Goal: Information Seeking & Learning: Learn about a topic

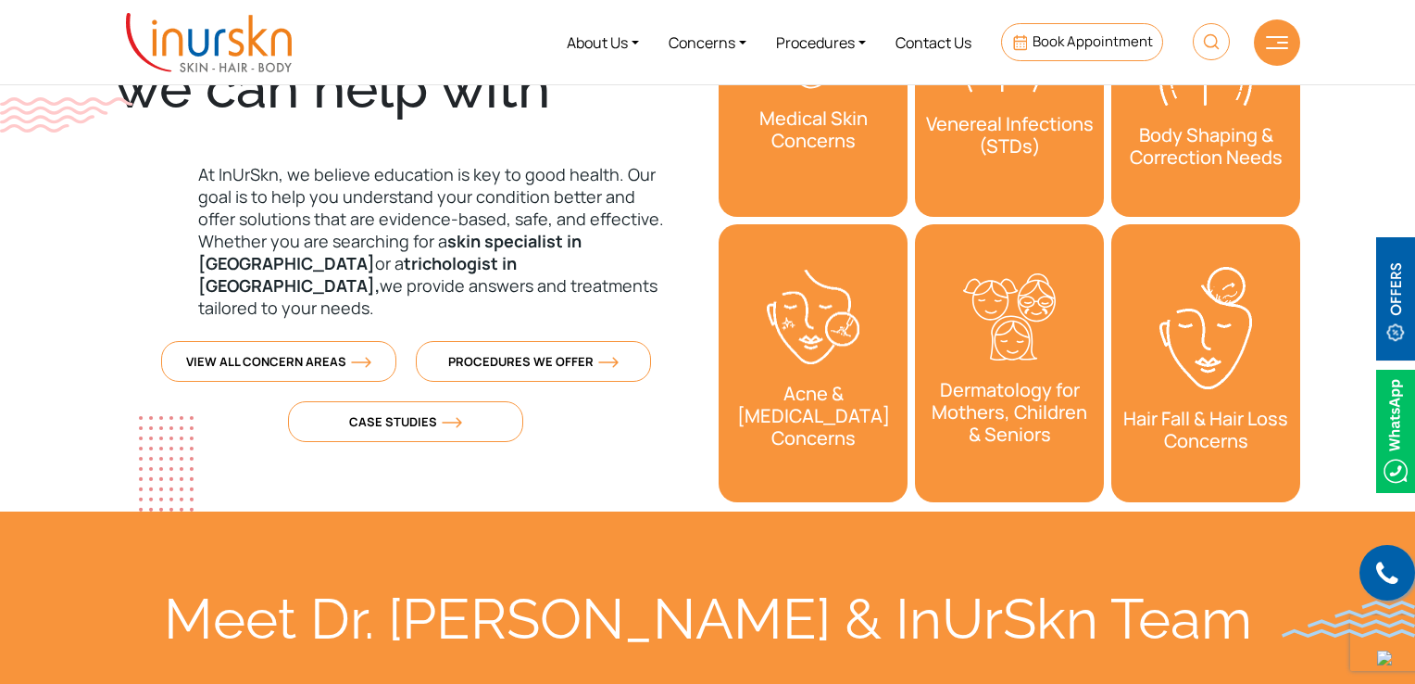
scroll to position [556, 0]
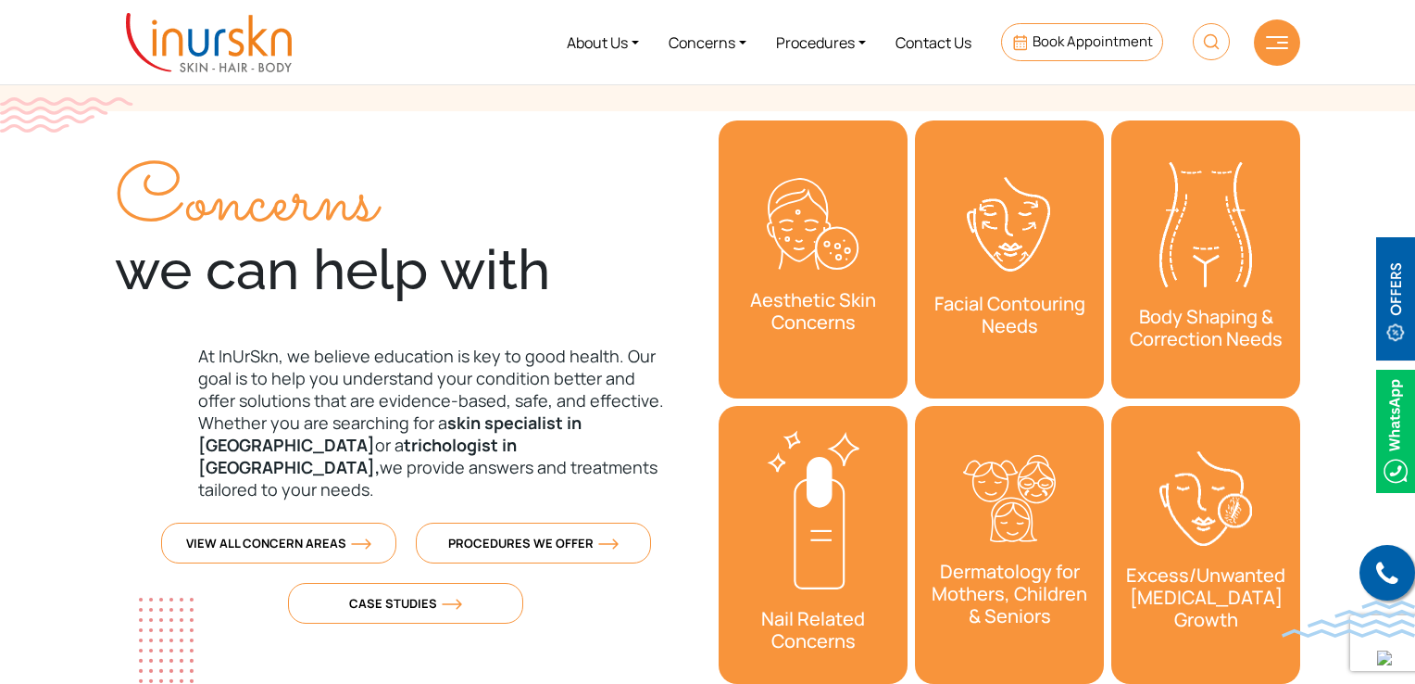
click at [556, 277] on div "Concerns we can help with" at bounding box center [406, 235] width 582 height 136
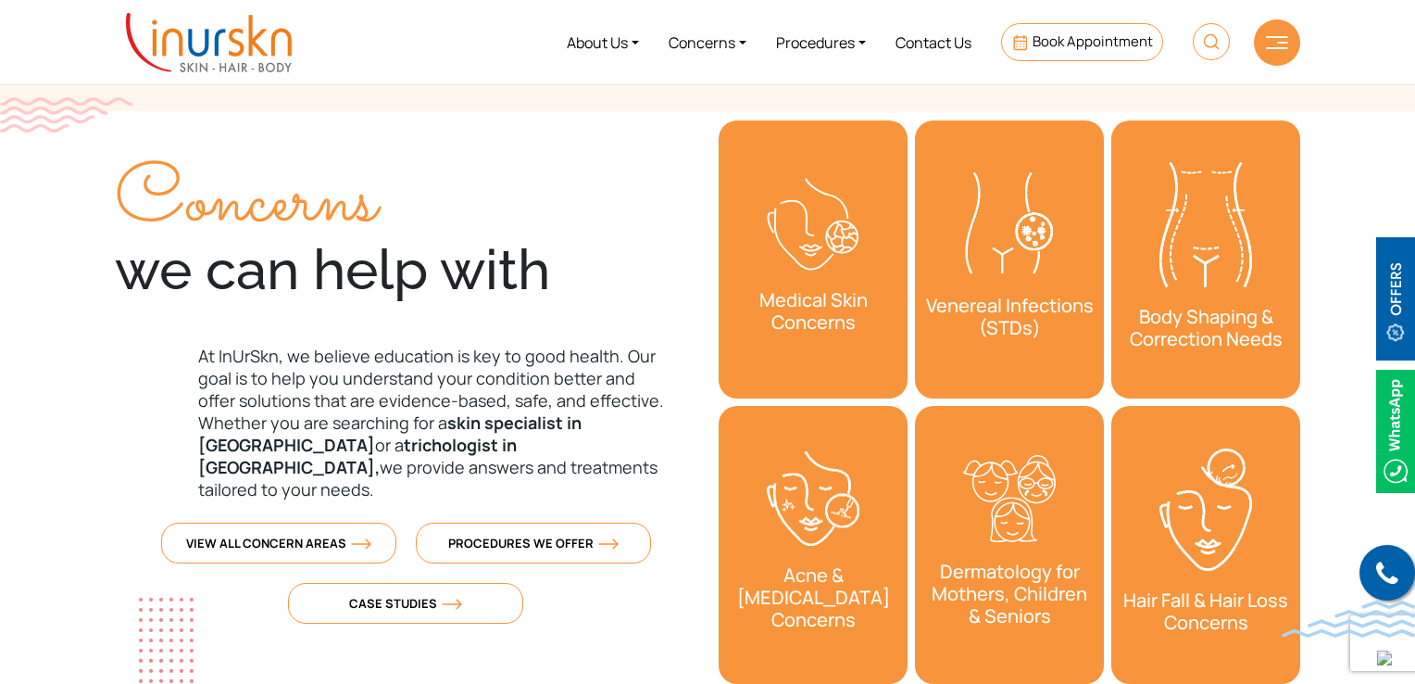
click at [547, 406] on p "At InUrSkn, we believe education is key to good health. Our goal is to help you…" at bounding box center [406, 423] width 582 height 156
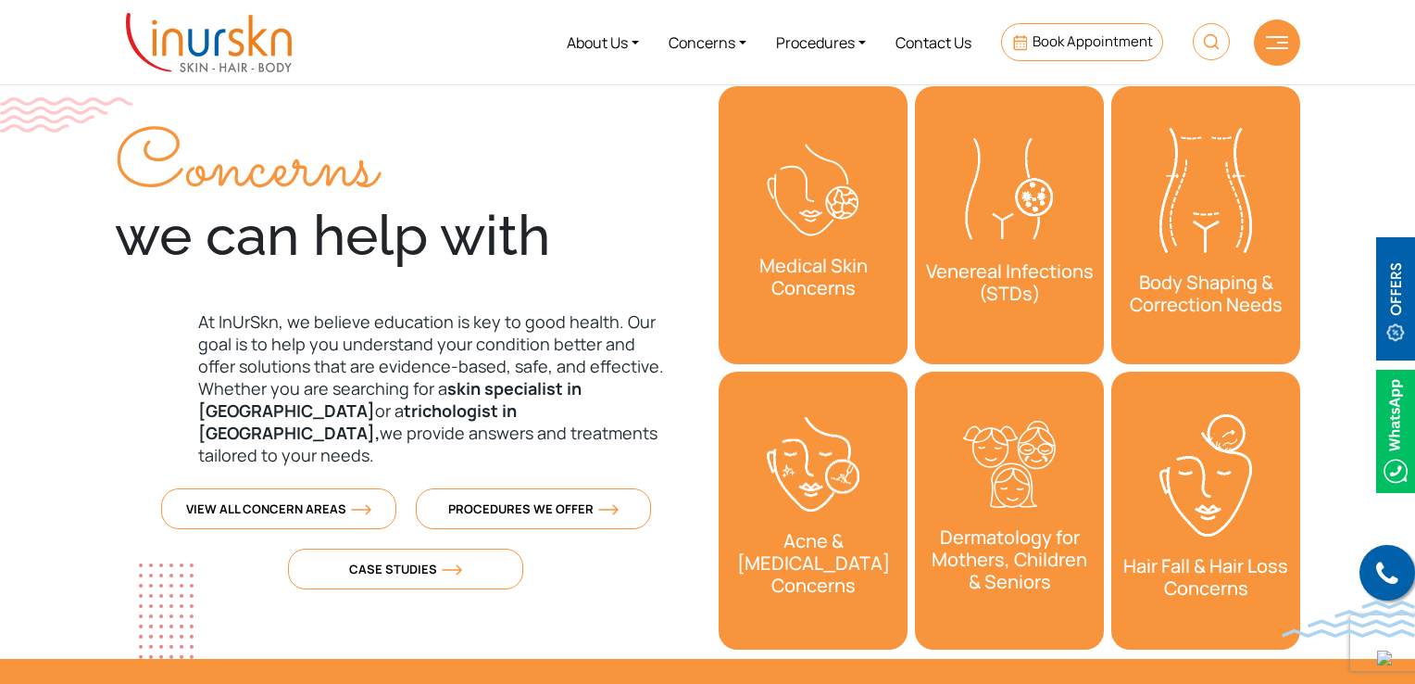
scroll to position [741, 0]
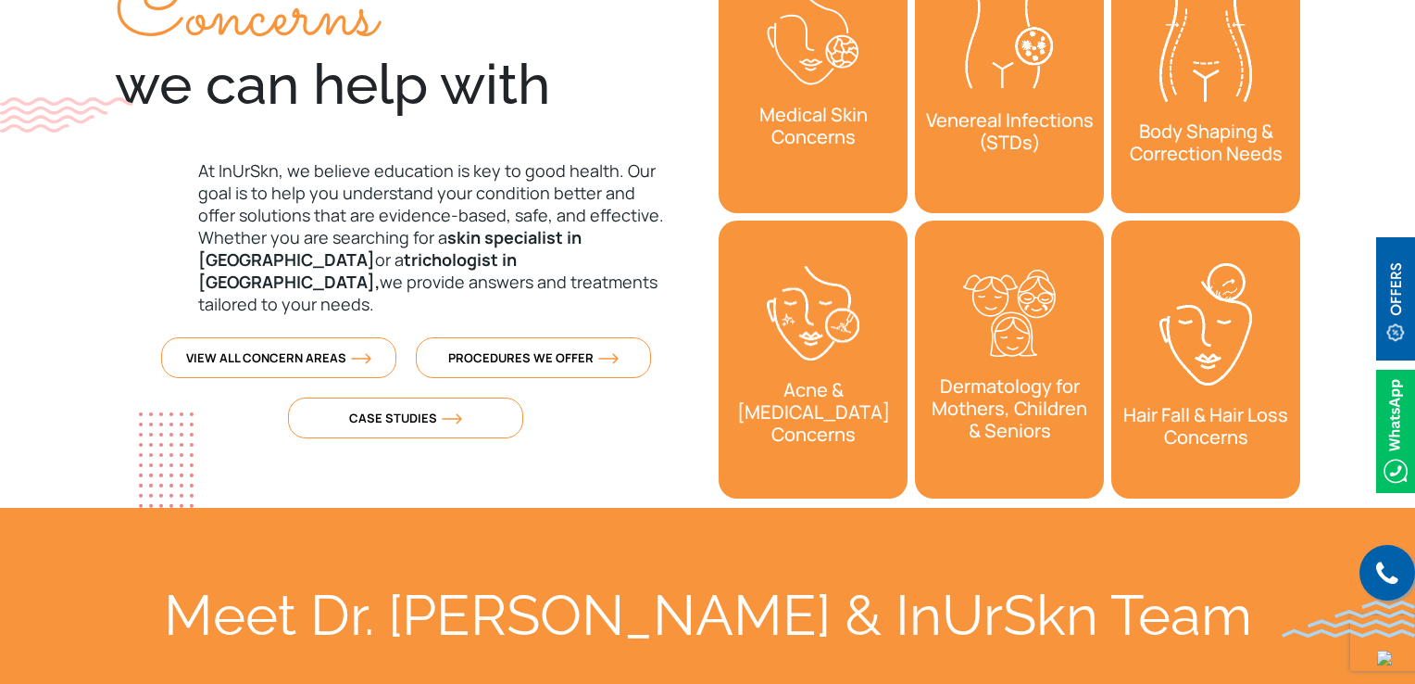
click at [394, 218] on p "At InUrSkn, we believe education is key to good health. Our goal is to help you…" at bounding box center [406, 237] width 582 height 156
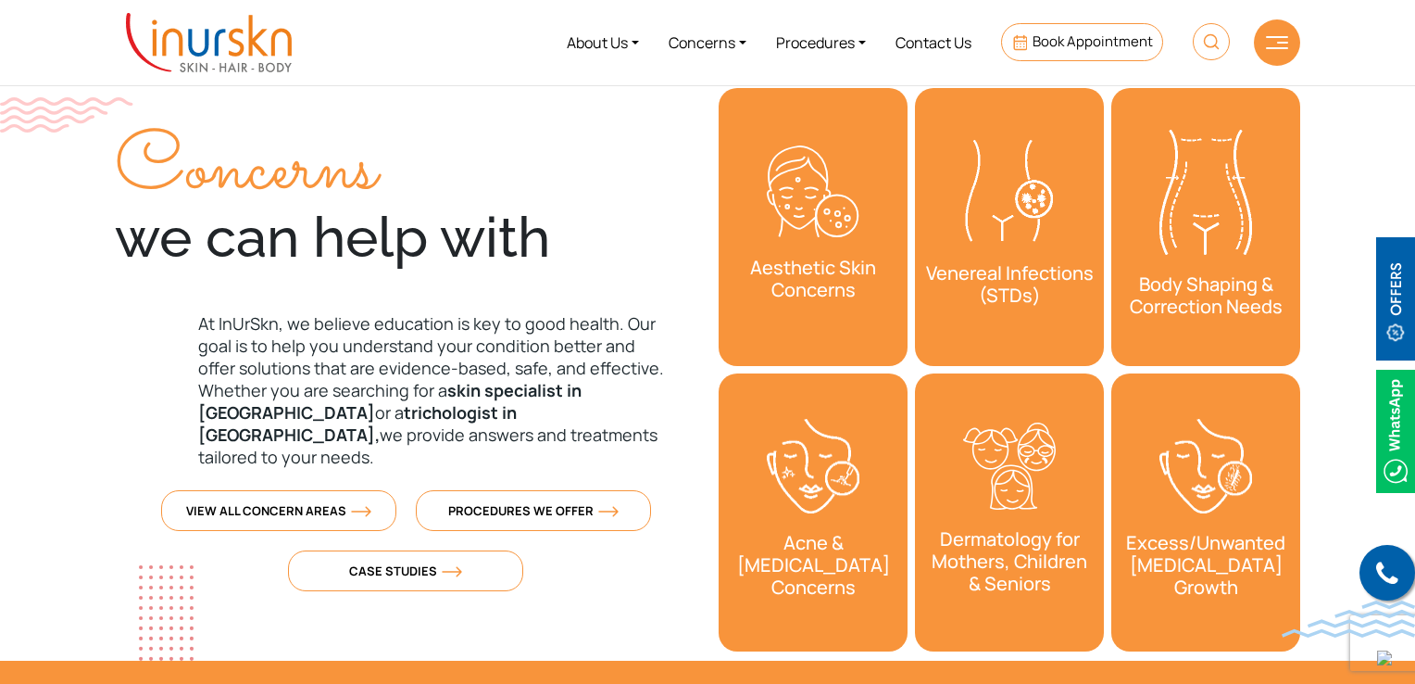
scroll to position [556, 0]
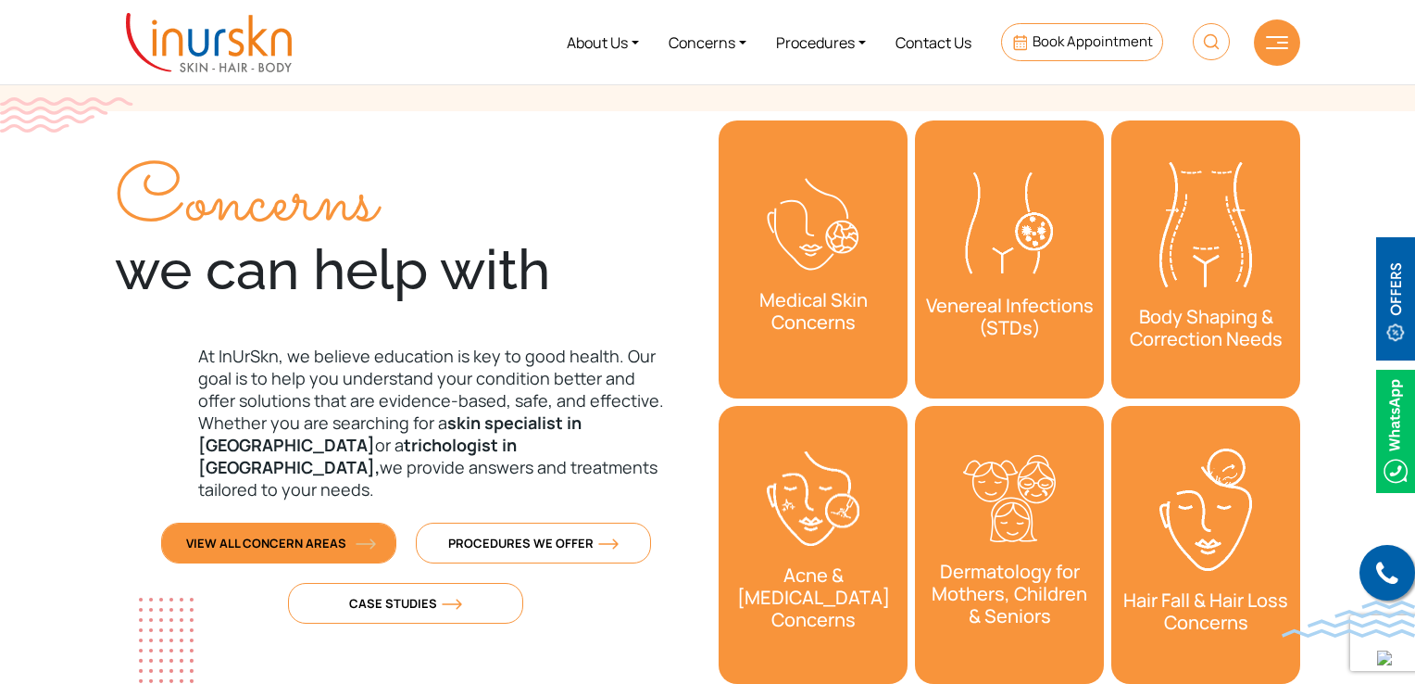
click at [324, 534] on span "View All Concern Areas" at bounding box center [278, 542] width 185 height 17
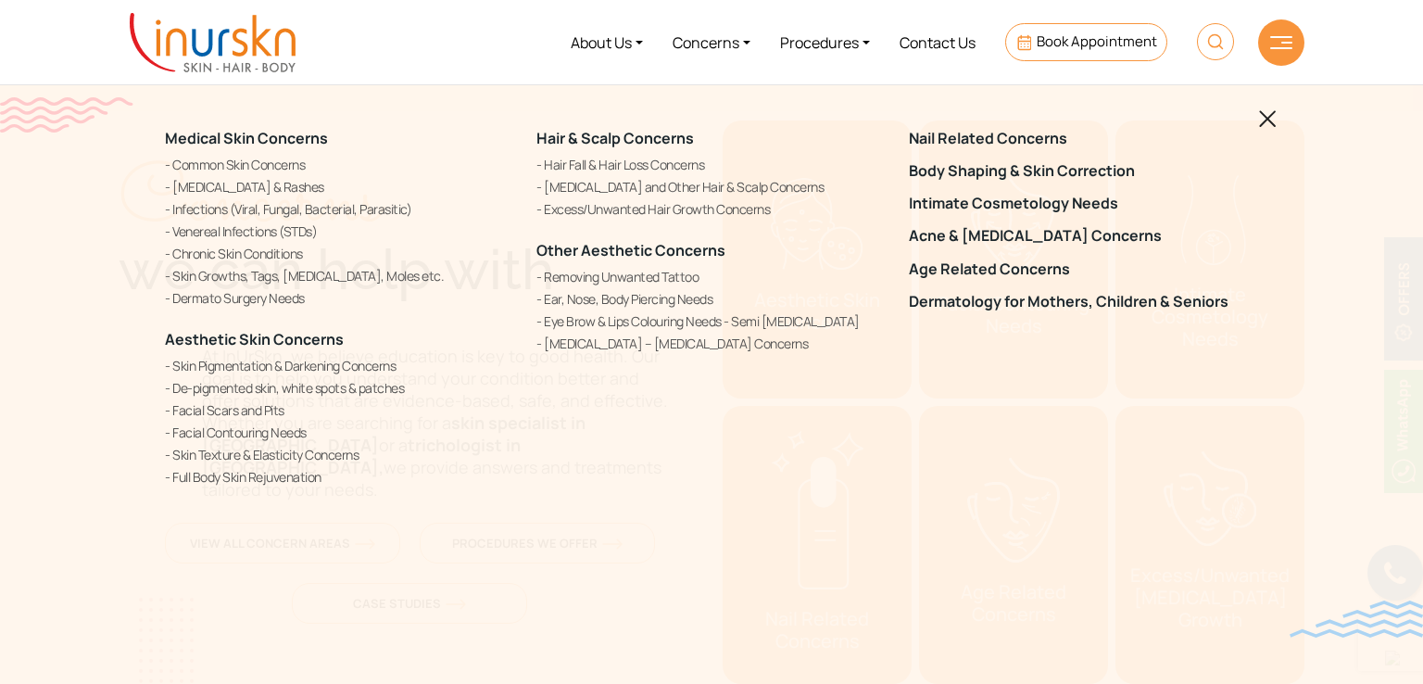
click at [1257, 116] on div "Medical Skin Concerns Common Skin Concerns [MEDICAL_DATA] & Rashes Infections (…" at bounding box center [711, 309] width 1115 height 404
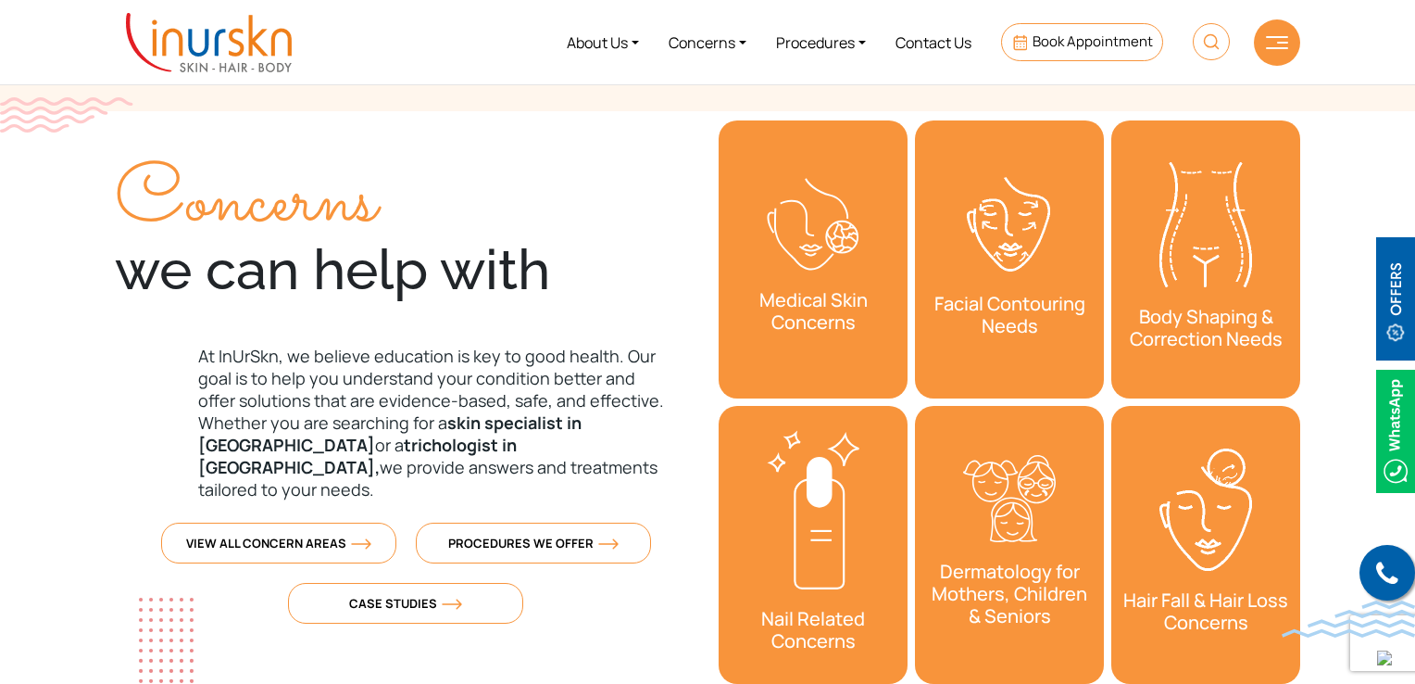
click at [917, 295] on h3 "Aesthetic Skin Concerns" at bounding box center [1011, 311] width 189 height 63
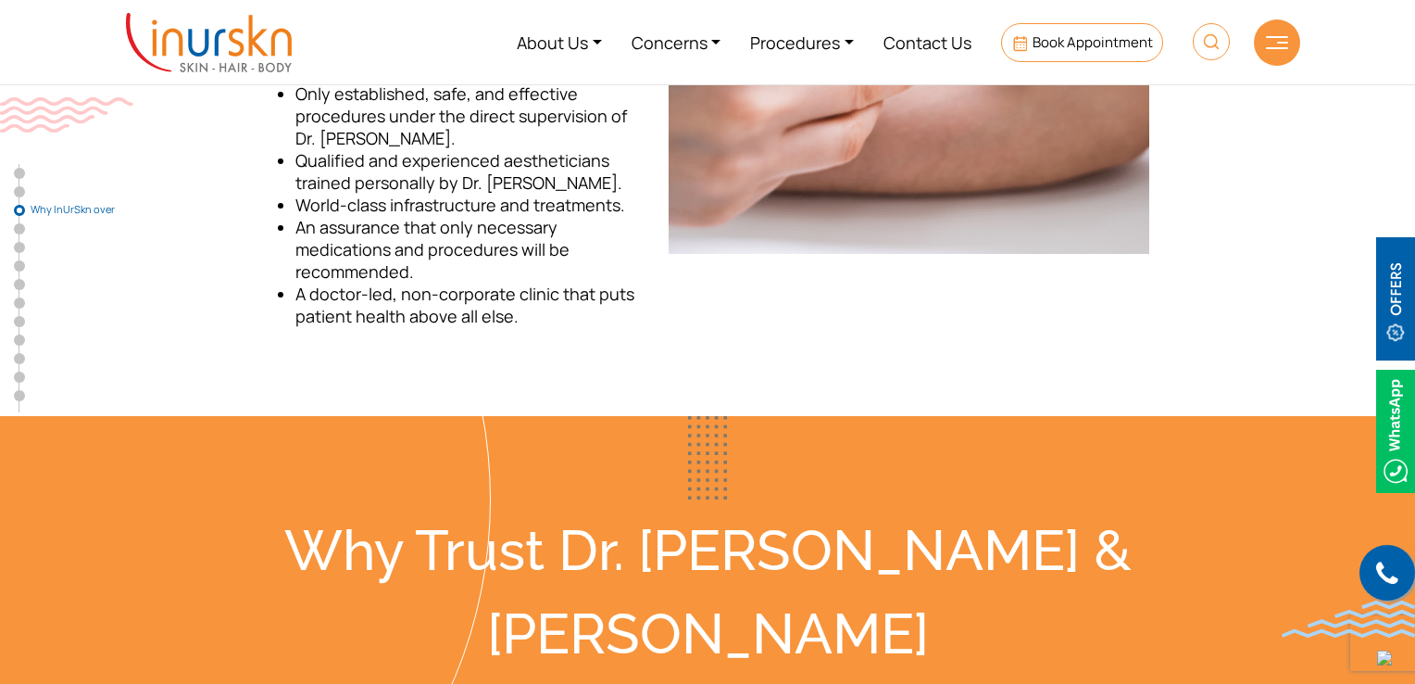
scroll to position [1575, 0]
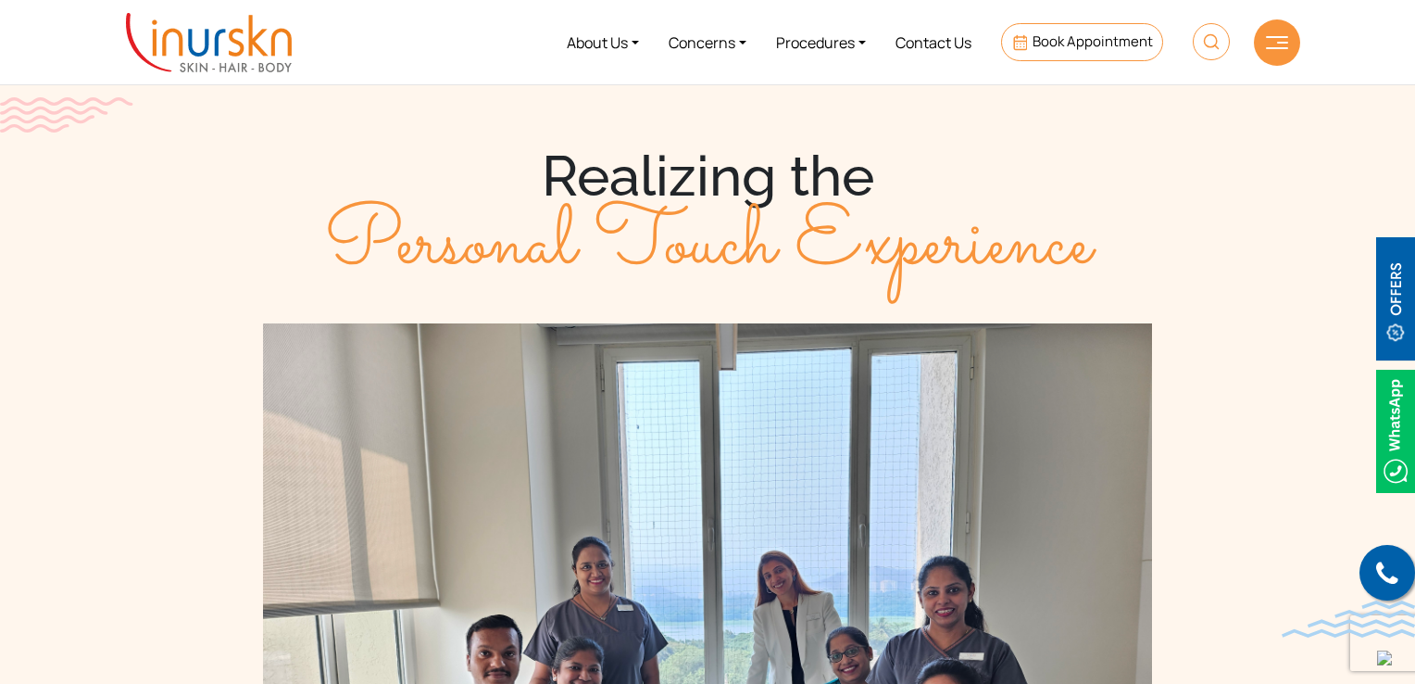
scroll to position [1019, 0]
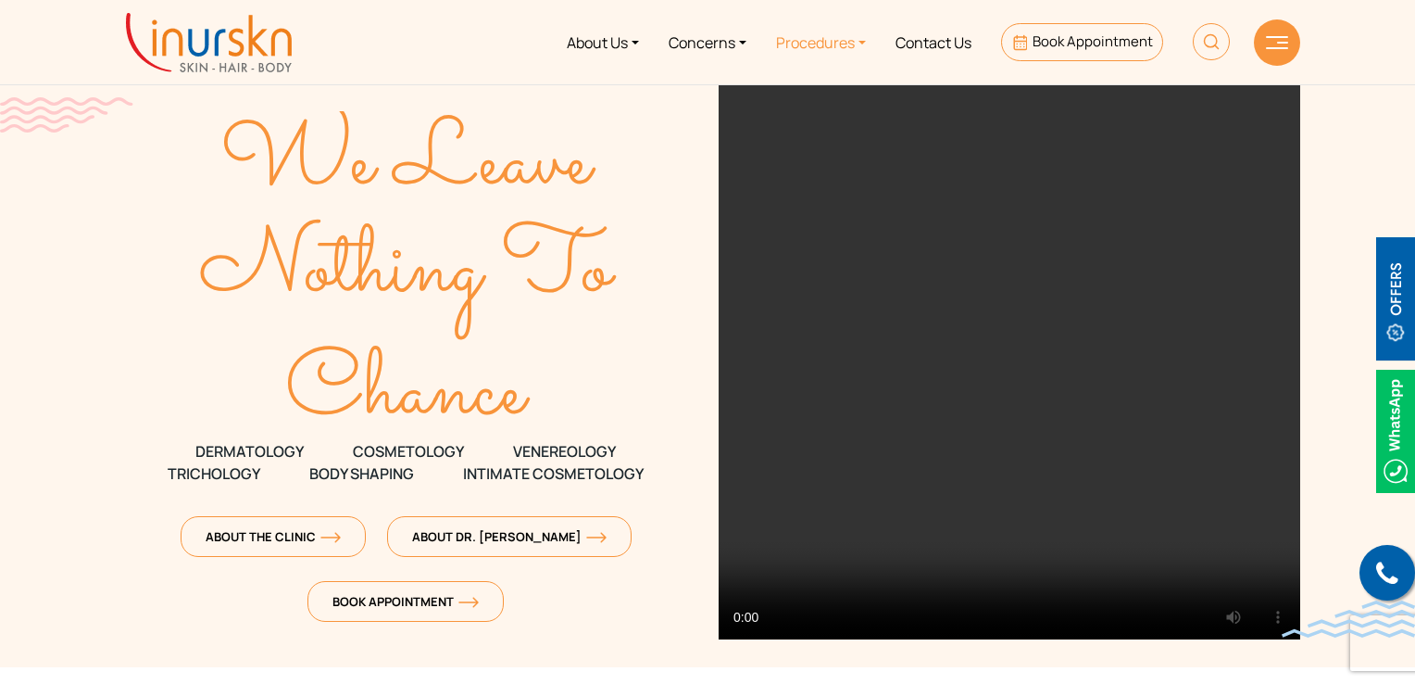
click at [820, 49] on link "Procedures" at bounding box center [820, 41] width 119 height 69
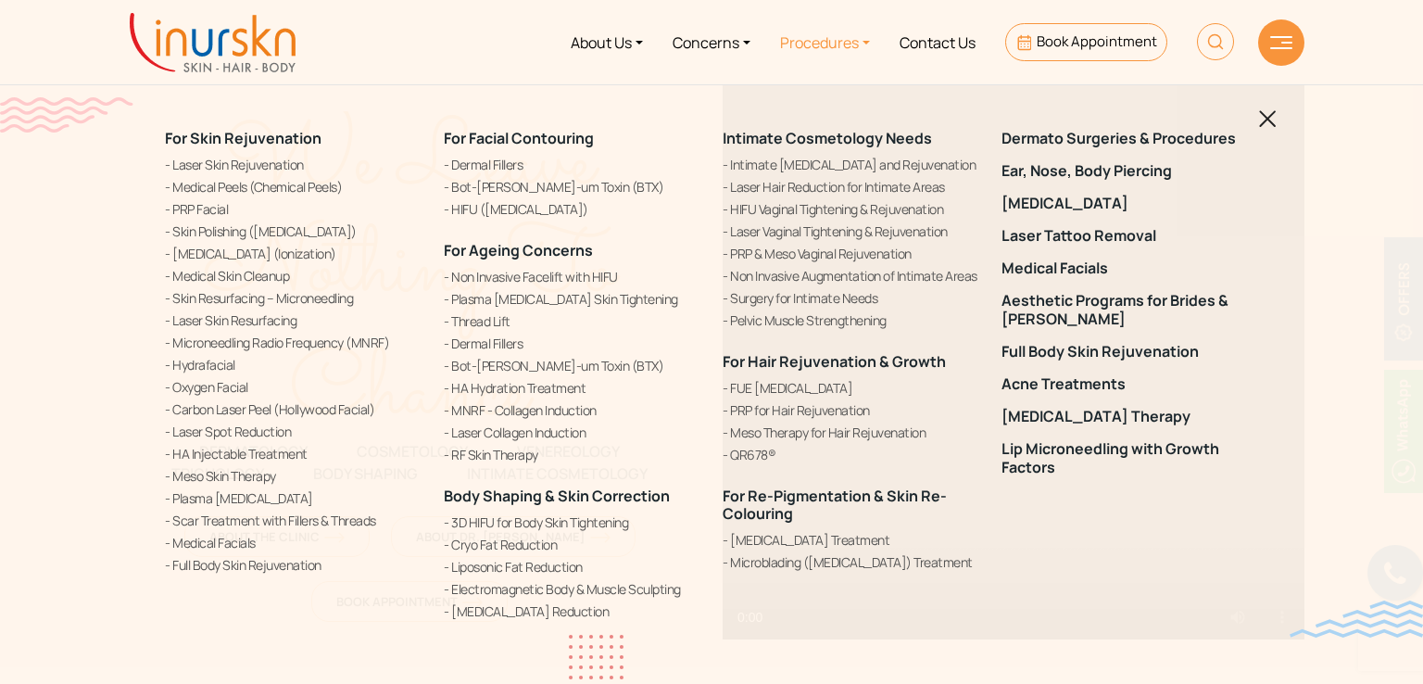
click at [1290, 114] on div "For Skin Rejuvenation Laser Skin Rejuvenation Medical Peels (Chemical Peels) PR…" at bounding box center [711, 342] width 1423 height 684
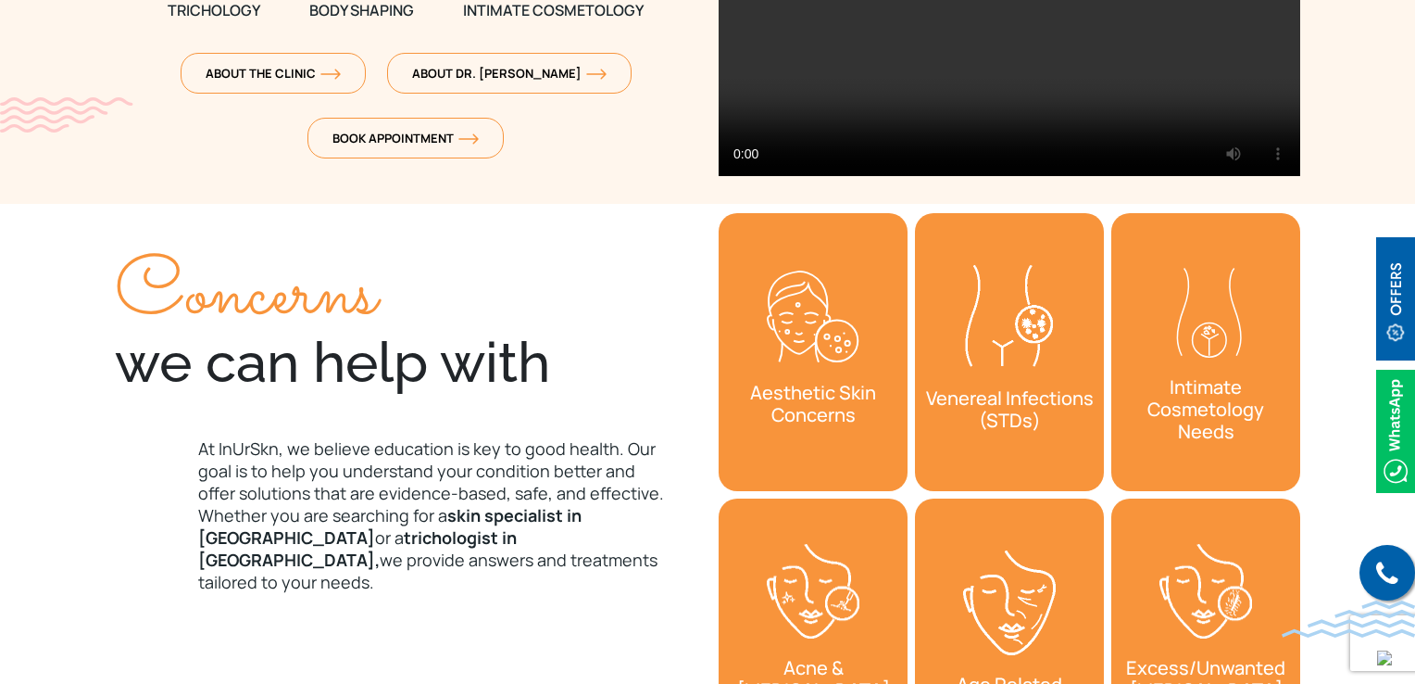
scroll to position [556, 0]
